Goal: Navigation & Orientation: Find specific page/section

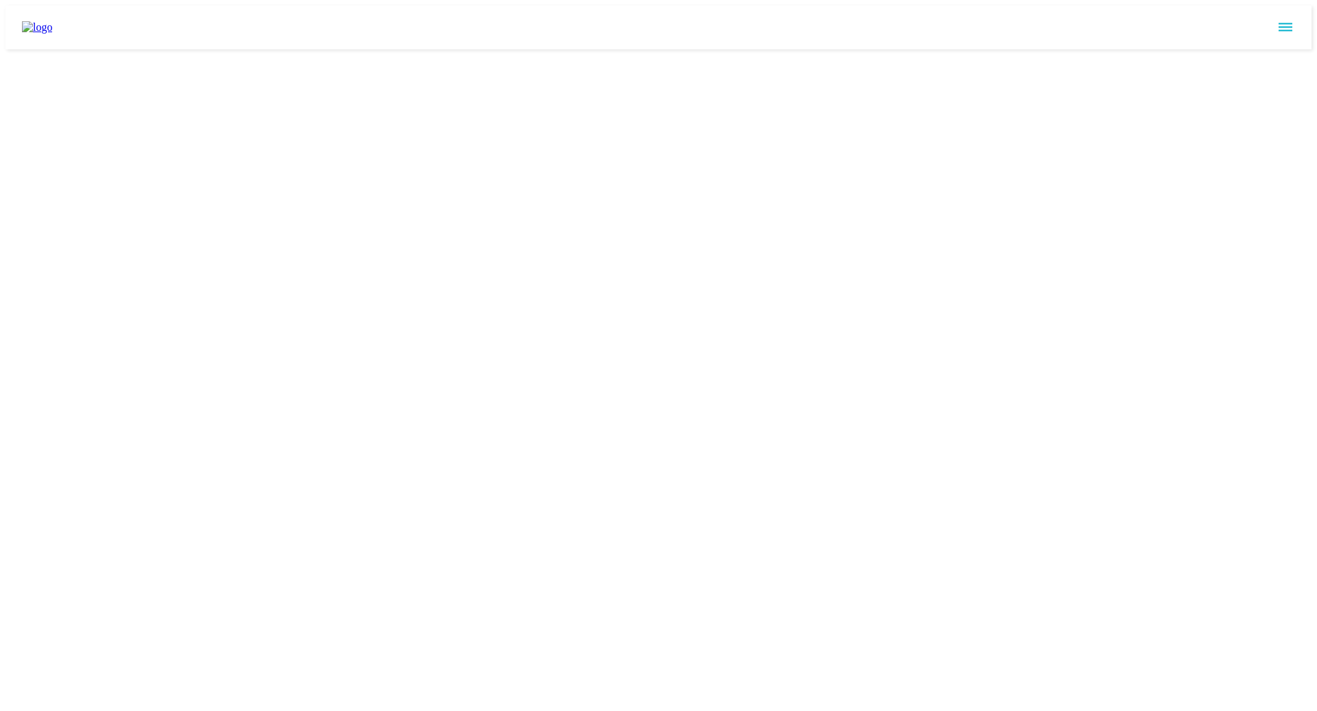
click at [43, 30] on img at bounding box center [37, 27] width 30 height 12
click at [1291, 19] on icon "sidemenu" at bounding box center [1285, 27] width 16 height 16
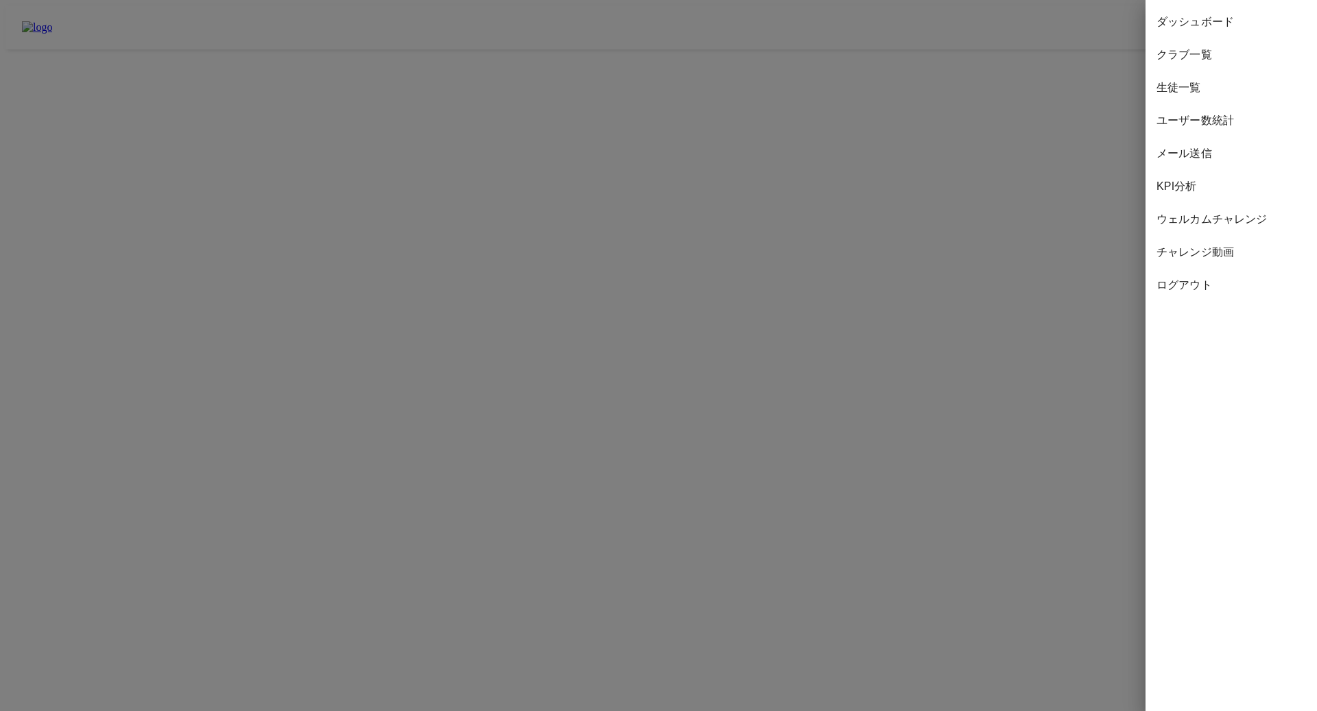
click at [1102, 19] on div at bounding box center [658, 355] width 1317 height 711
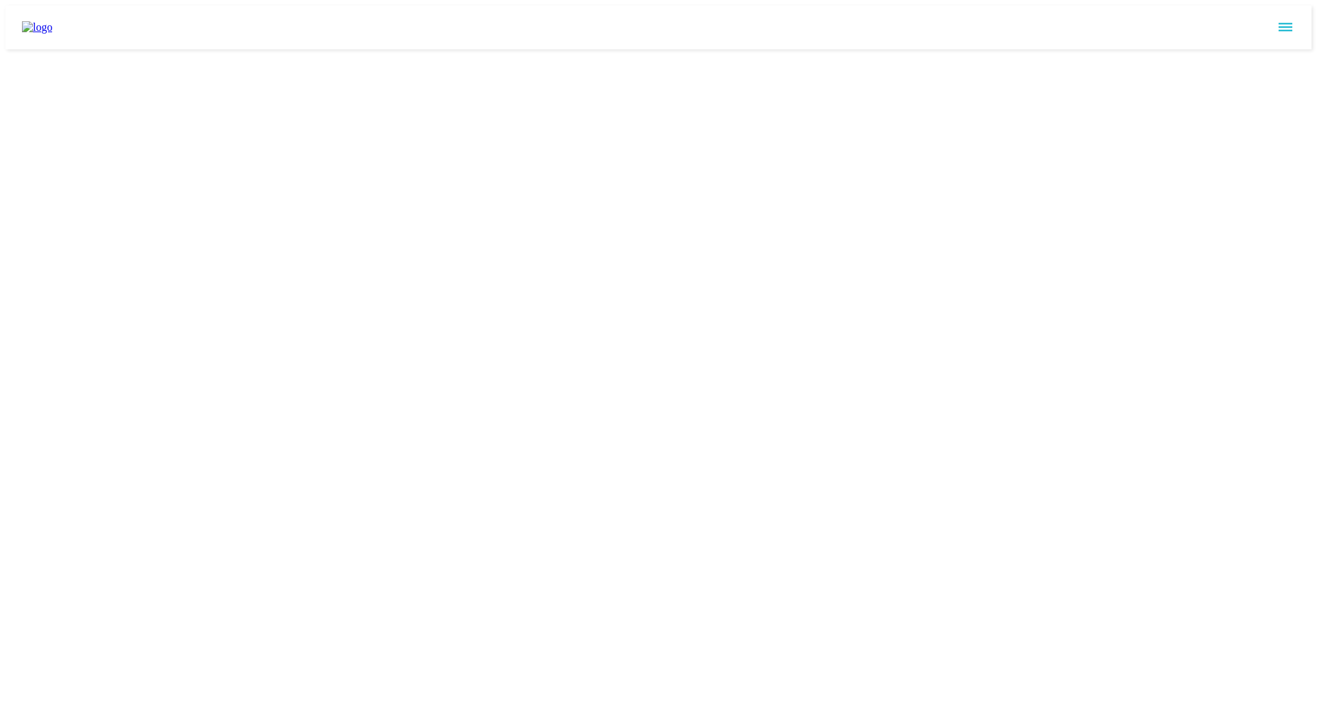
click at [1285, 19] on icon "sidemenu" at bounding box center [1285, 27] width 16 height 16
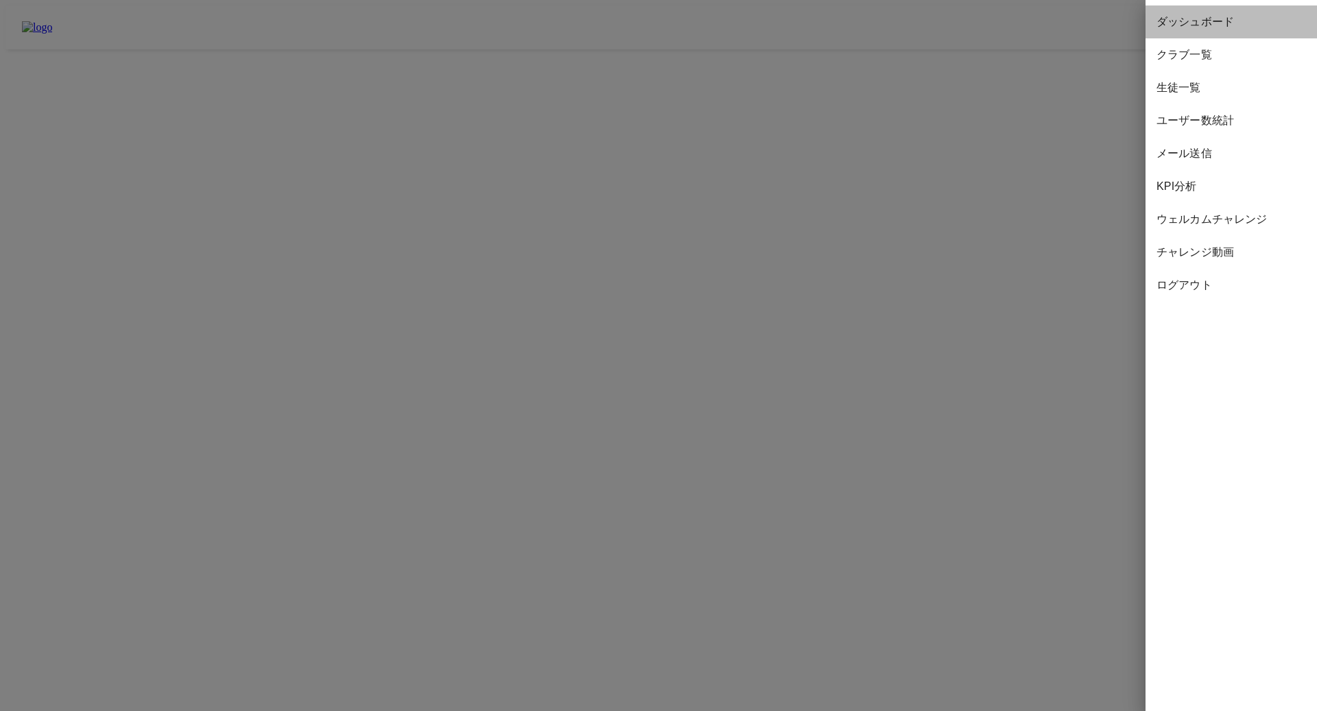
click at [1198, 19] on span "ダッシュボード" at bounding box center [1232, 22] width 150 height 16
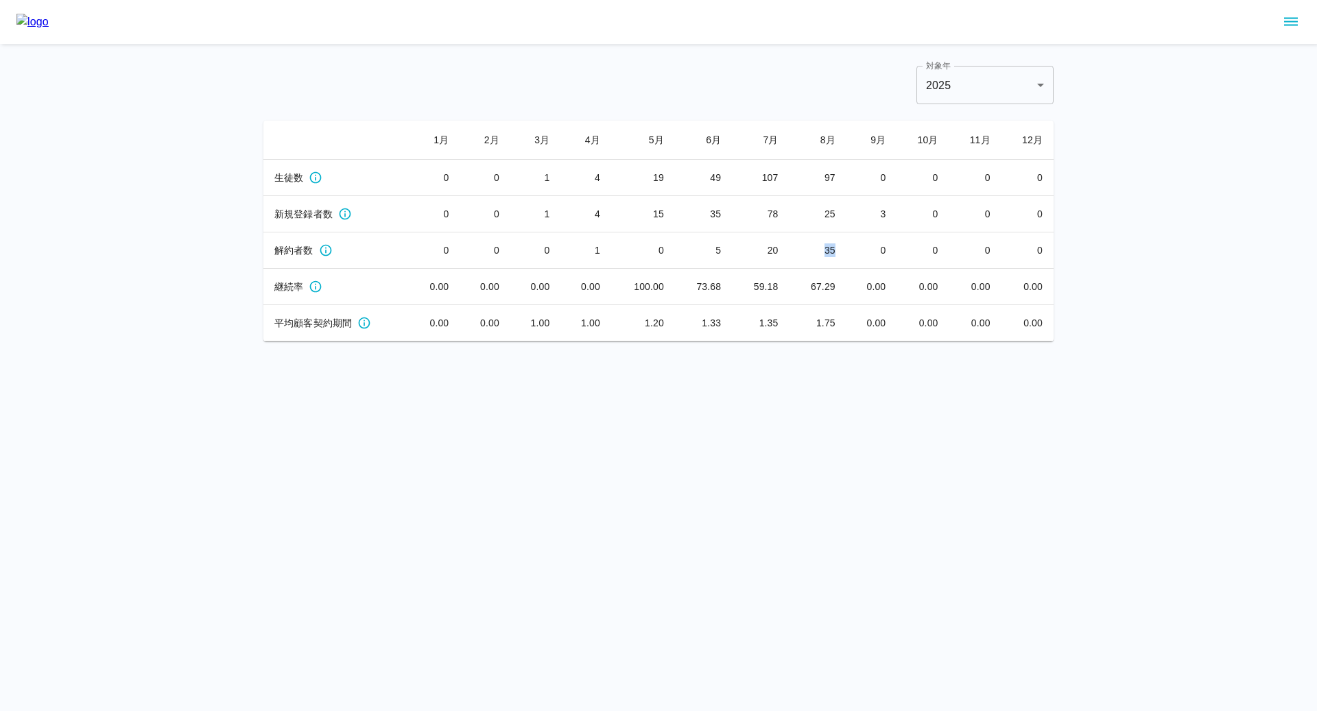
drag, startPoint x: 825, startPoint y: 249, endPoint x: 836, endPoint y: 249, distance: 11.0
click at [836, 249] on td "35" at bounding box center [818, 251] width 57 height 36
click at [748, 95] on div "対象年 2025 **** 対象年" at bounding box center [658, 85] width 790 height 38
drag, startPoint x: 835, startPoint y: 288, endPoint x: 795, endPoint y: 288, distance: 40.5
click at [795, 288] on td "67.29" at bounding box center [818, 287] width 57 height 36
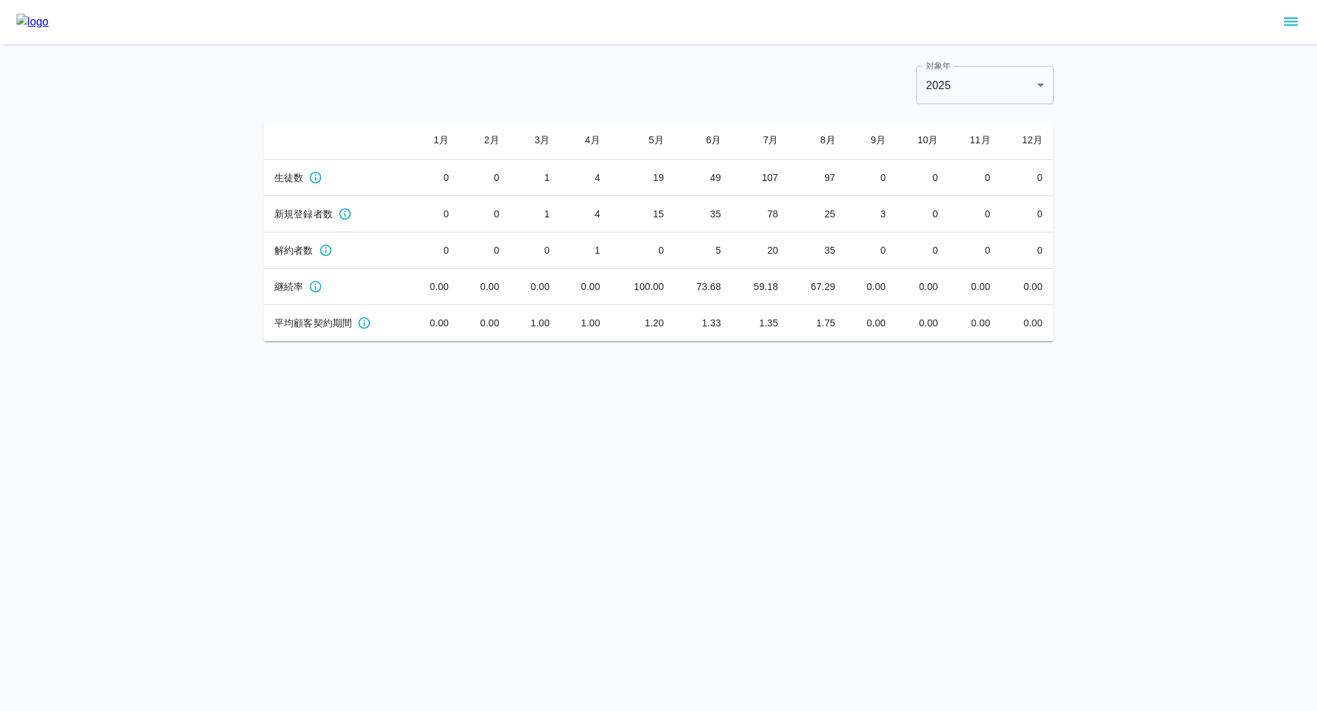
click at [750, 342] on html "対象年 2025 **** 対象年 [DATE] 月 [DATE] 月 [DATE] 月 [DATE] 月 [DATE] 月 [DATE] 月 生徒数 0 0…" at bounding box center [658, 171] width 1317 height 342
